Goal: Task Accomplishment & Management: Use online tool/utility

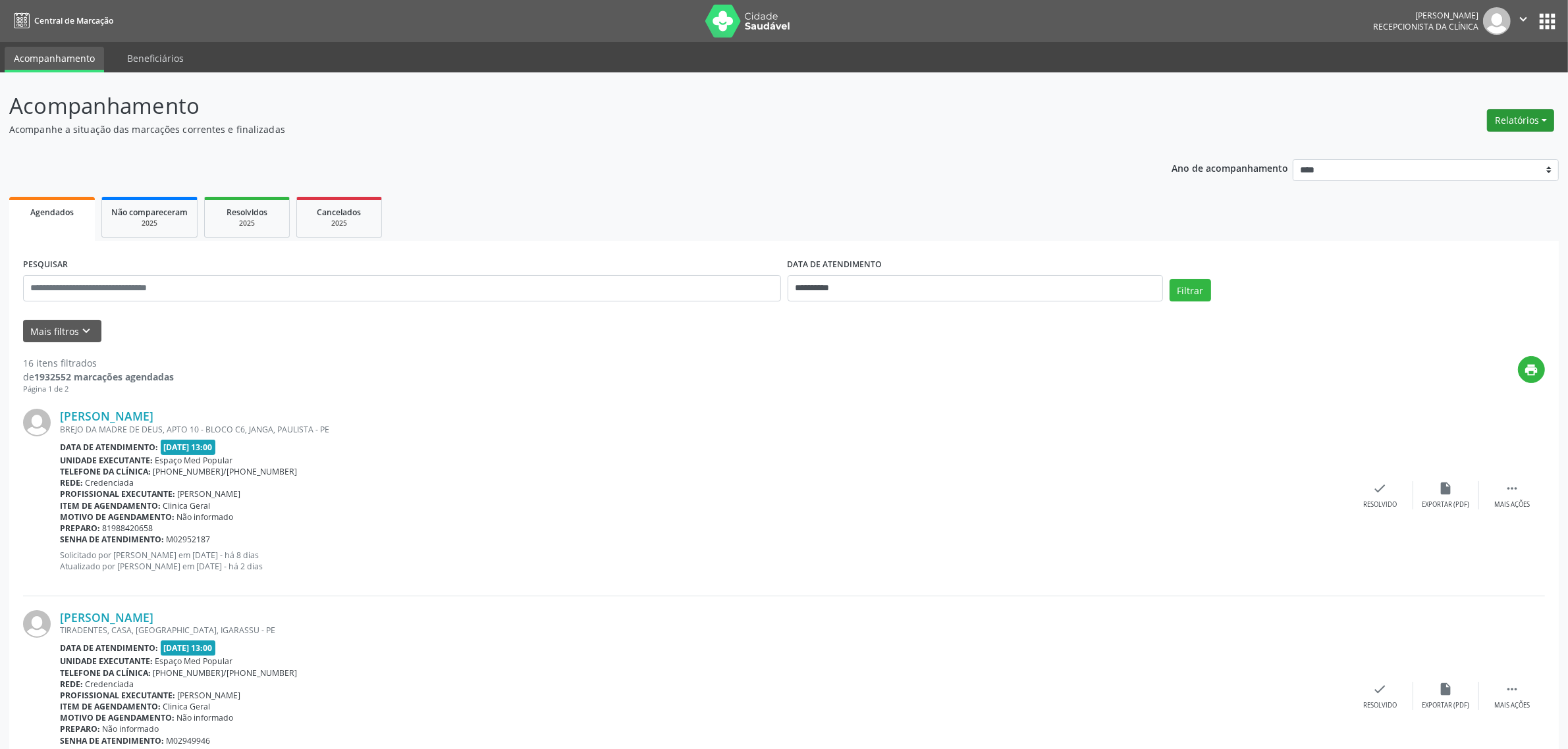
click at [1509, 125] on button "Relatórios" at bounding box center [1520, 120] width 67 height 22
click at [1474, 147] on link "Agendamentos" at bounding box center [1484, 148] width 142 height 18
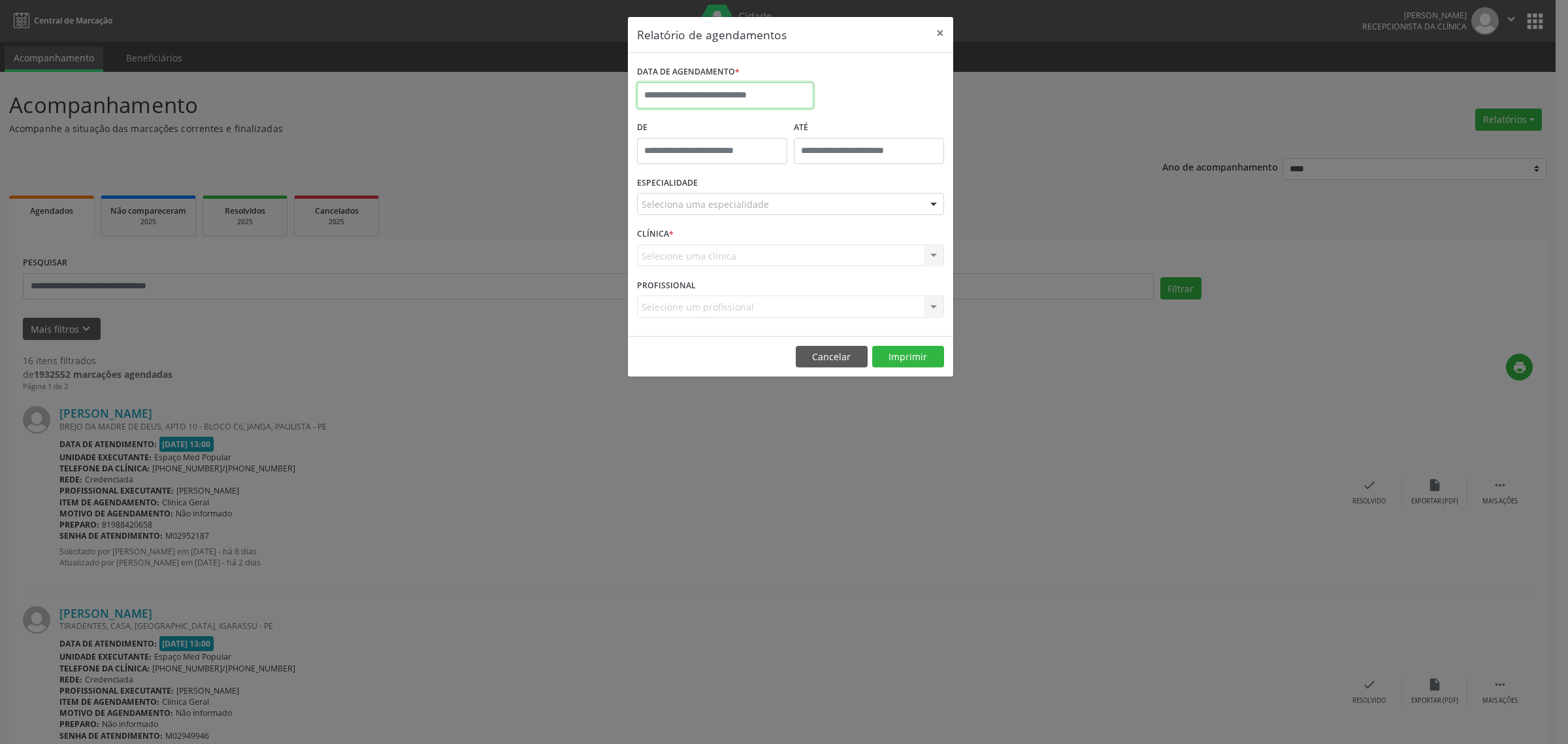
click at [753, 99] on input "text" at bounding box center [725, 95] width 177 height 26
click at [797, 168] on span "3" at bounding box center [795, 164] width 26 height 26
type input "**********"
click at [795, 168] on span "3" at bounding box center [795, 164] width 26 height 26
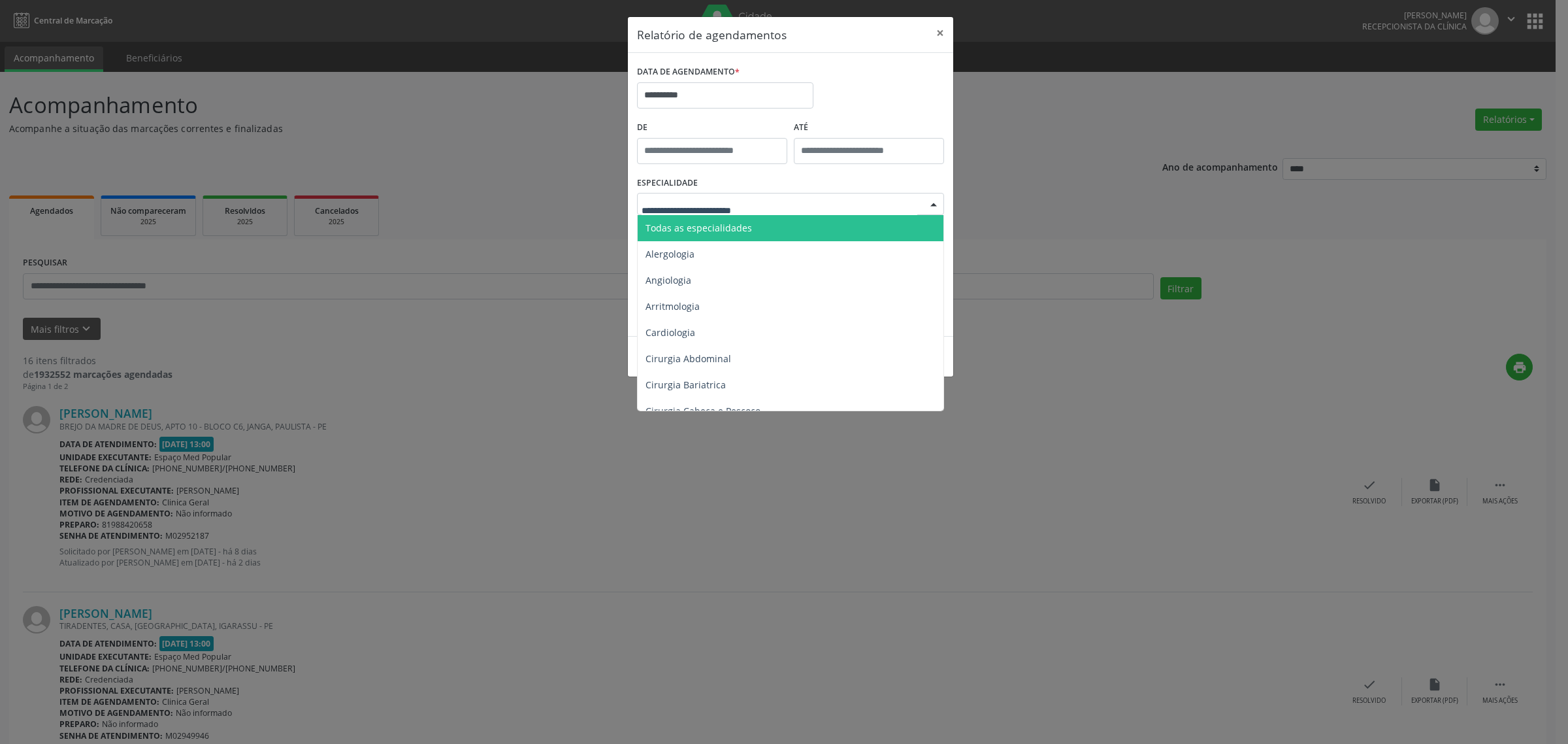
click at [853, 204] on div at bounding box center [790, 203] width 307 height 22
click at [825, 226] on span "Todas as especialidades" at bounding box center [792, 228] width 308 height 26
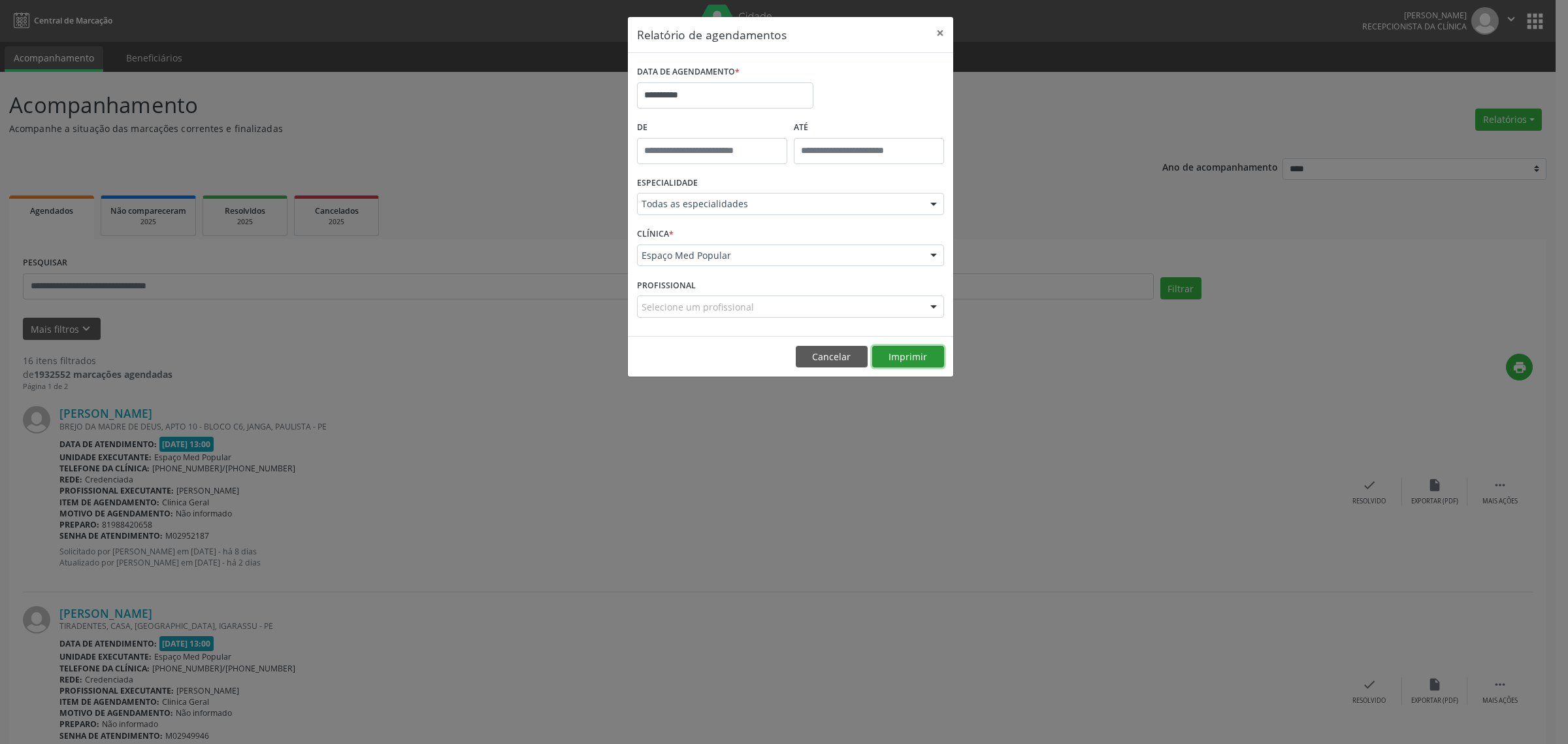
click at [906, 354] on button "Imprimir" at bounding box center [907, 357] width 72 height 22
click at [835, 357] on button "Cancelar" at bounding box center [831, 357] width 72 height 22
